Goal: Information Seeking & Learning: Learn about a topic

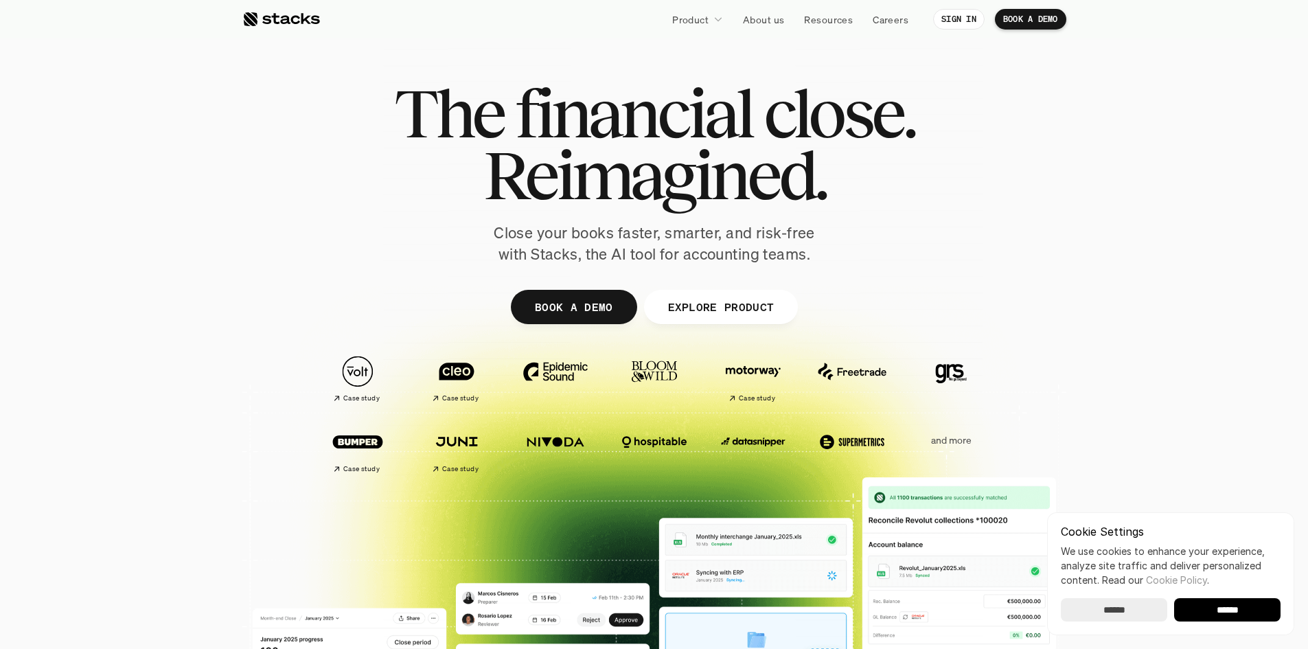
drag, startPoint x: 0, startPoint y: 0, endPoint x: 275, endPoint y: 14, distance: 275.6
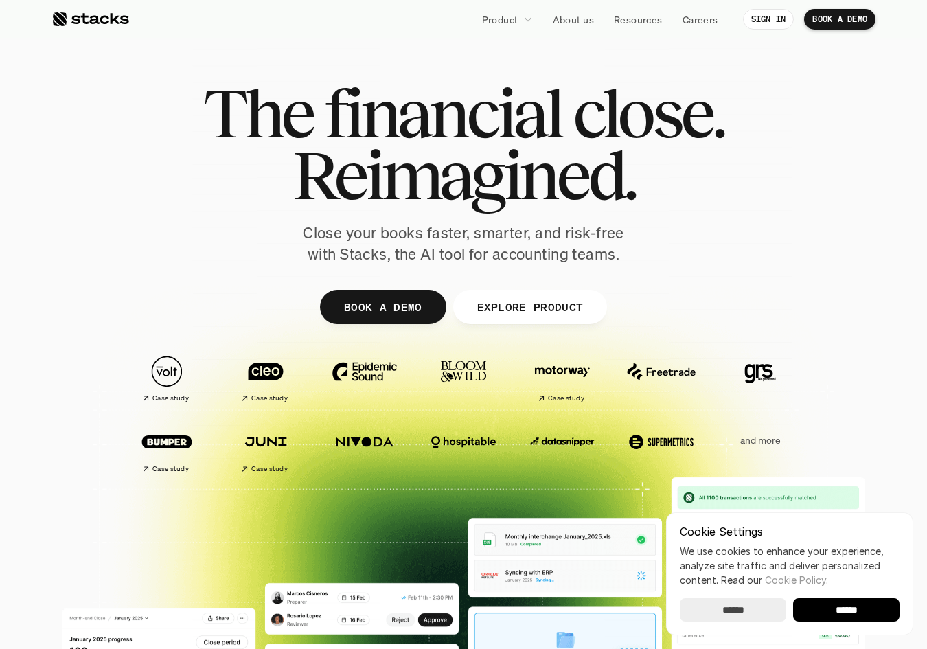
drag, startPoint x: 88, startPoint y: 19, endPoint x: 689, endPoint y: 16, distance: 601.3
drag, startPoint x: 689, startPoint y: 16, endPoint x: 632, endPoint y: 16, distance: 57.0
